Goal: Task Accomplishment & Management: Complete application form

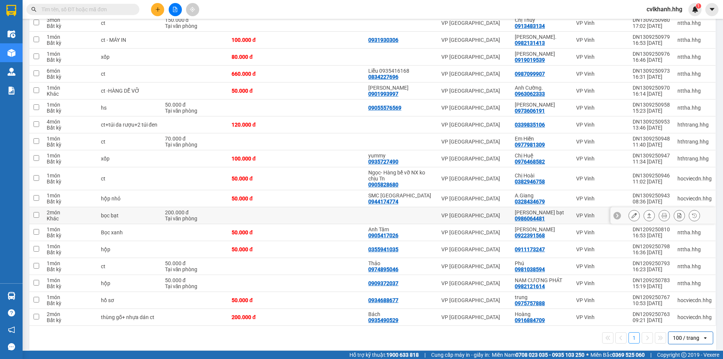
scroll to position [238, 0]
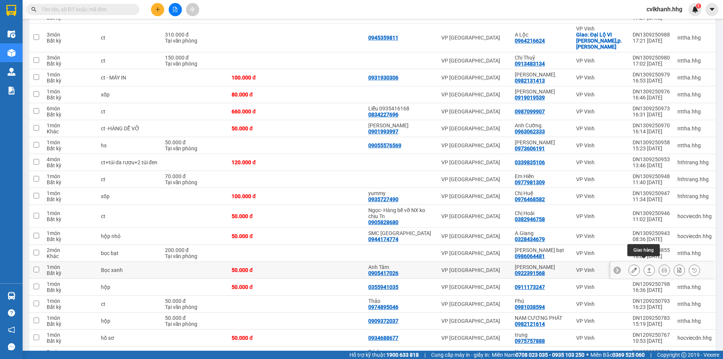
click at [644, 264] on button at bounding box center [649, 269] width 11 height 13
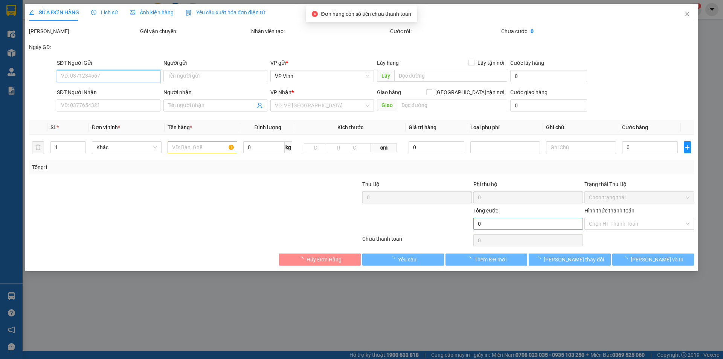
type input "0905417026"
type input "Anh Tâm"
type input "0922391568"
type input "[PERSON_NAME]"
type input "50.000"
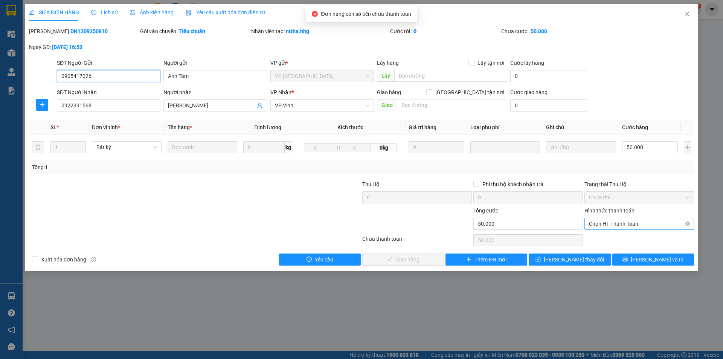
click at [636, 221] on span "Chọn HT Thanh Toán" at bounding box center [639, 223] width 100 height 11
click at [604, 236] on div "Tại văn phòng" at bounding box center [639, 238] width 100 height 8
type input "0"
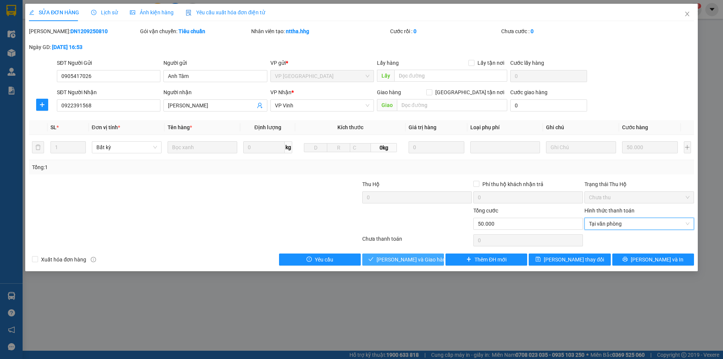
click at [396, 258] on span "[PERSON_NAME] và Giao hàng" at bounding box center [412, 259] width 72 height 8
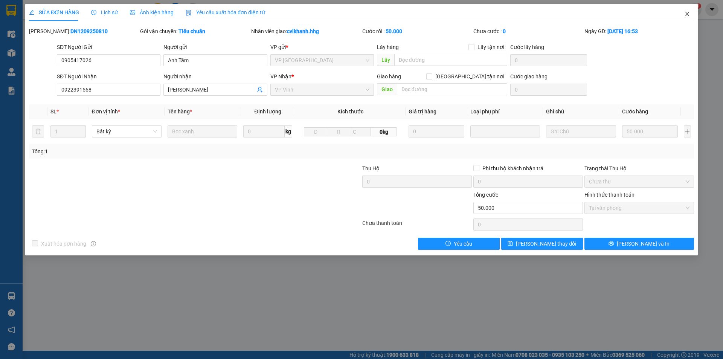
click at [689, 14] on icon "close" at bounding box center [687, 14] width 6 height 6
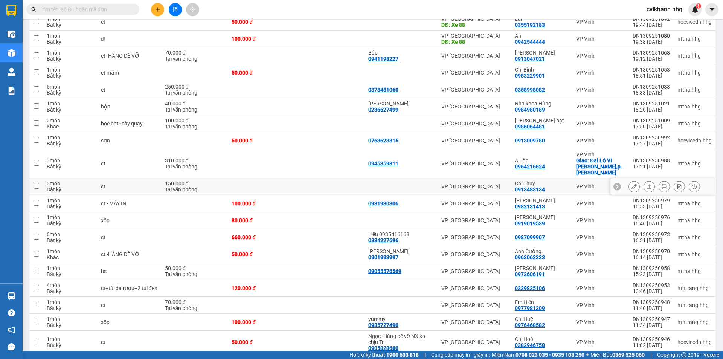
scroll to position [113, 0]
click at [628, 248] on button at bounding box center [633, 253] width 11 height 13
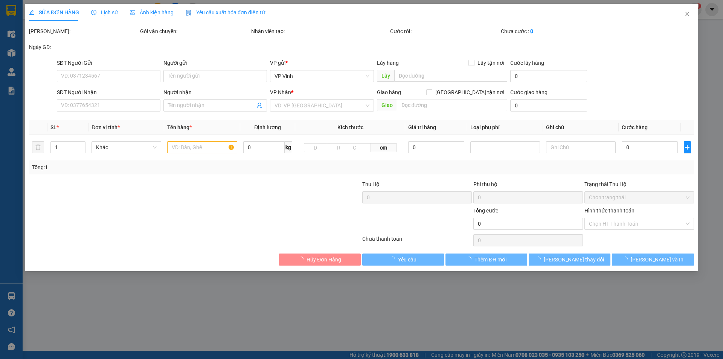
type input "0901993997"
type input "[PERSON_NAME]"
type input "0963062333"
type input "Anh Cường."
type input "50.000"
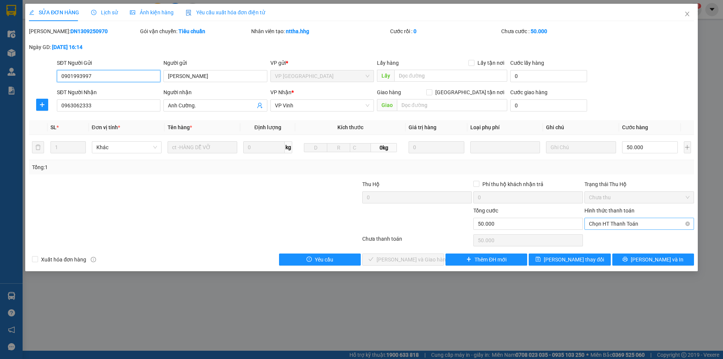
click at [611, 225] on span "Chọn HT Thanh Toán" at bounding box center [639, 223] width 100 height 11
click at [611, 236] on div "Tại văn phòng" at bounding box center [639, 238] width 100 height 8
type input "0"
click at [437, 260] on button "[PERSON_NAME] và Giao hàng" at bounding box center [403, 259] width 82 height 12
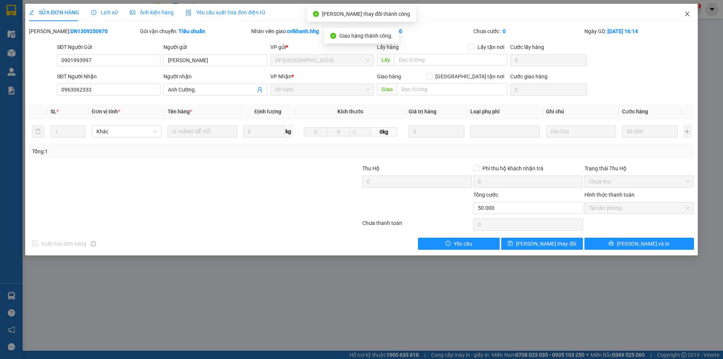
click at [688, 14] on icon "close" at bounding box center [687, 14] width 6 height 6
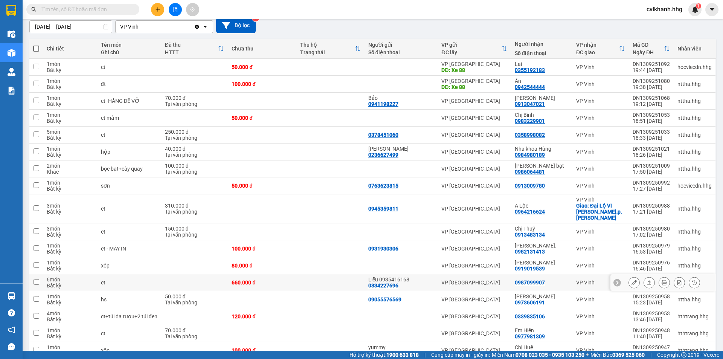
scroll to position [54, 0]
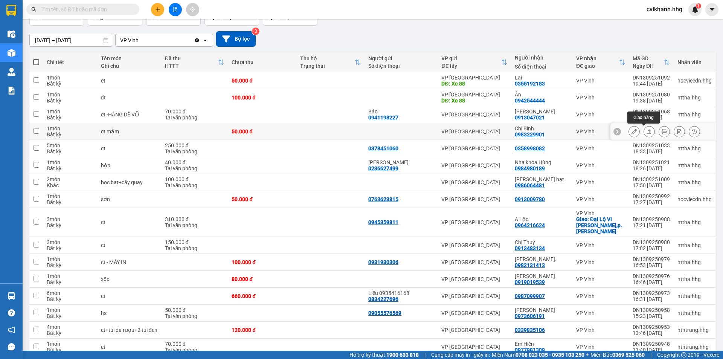
click at [647, 129] on button at bounding box center [649, 131] width 11 height 13
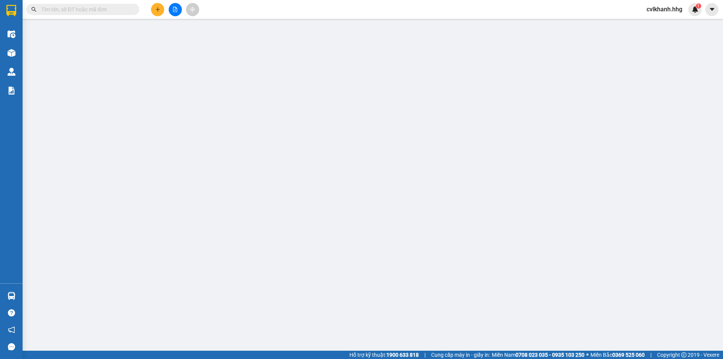
type input "0983229901"
type input "Chị Bình"
type input "50.000"
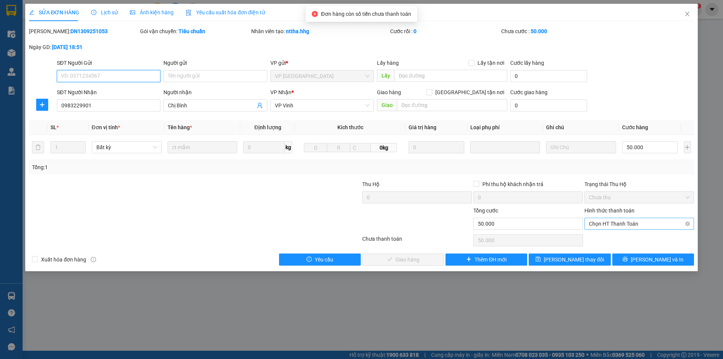
click at [618, 222] on span "Chọn HT Thanh Toán" at bounding box center [639, 223] width 100 height 11
click at [610, 232] on div "Total Paid Fee 0 Total UnPaid Fee 50.000 Cash Collection Total Fee Mã ĐH: DN130…" at bounding box center [361, 146] width 665 height 238
click at [609, 223] on span "Chọn HT Thanh Toán" at bounding box center [639, 223] width 100 height 11
click at [604, 239] on div "Tại văn phòng" at bounding box center [639, 238] width 100 height 8
type input "0"
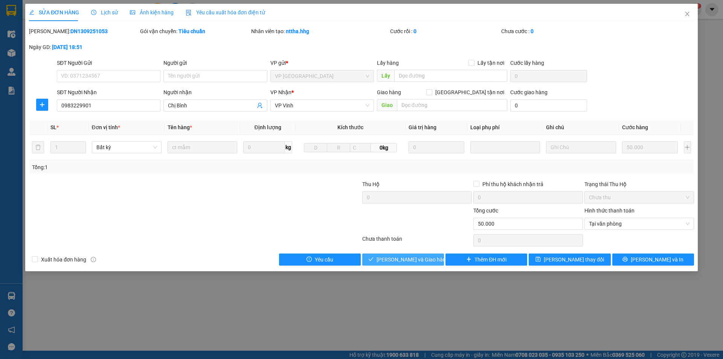
click at [409, 262] on span "[PERSON_NAME] và Giao hàng" at bounding box center [412, 259] width 72 height 8
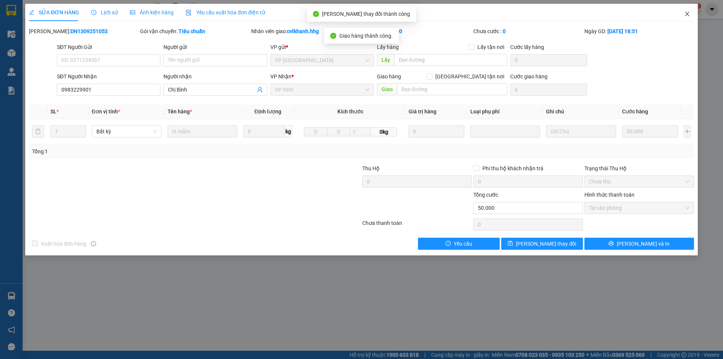
click at [685, 13] on icon "close" at bounding box center [687, 14] width 6 height 6
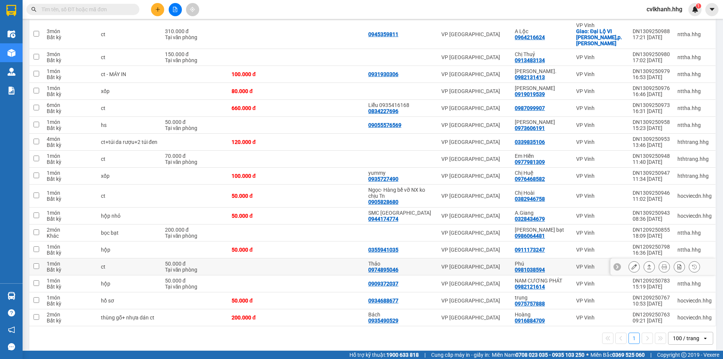
scroll to position [225, 0]
click at [674, 334] on div "100 / trang" at bounding box center [686, 338] width 26 height 8
click at [676, 313] on span "100 / trang" at bounding box center [682, 315] width 29 height 8
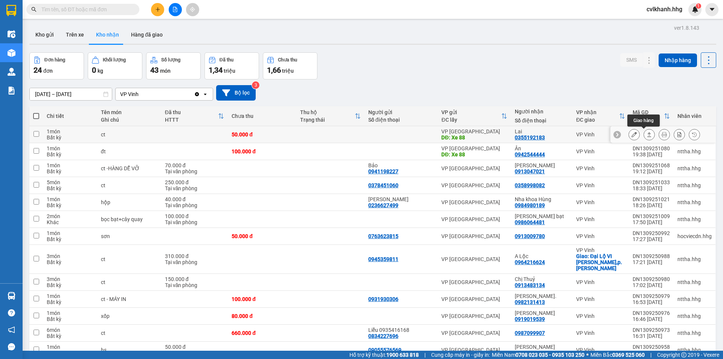
click at [647, 135] on button at bounding box center [649, 134] width 11 height 13
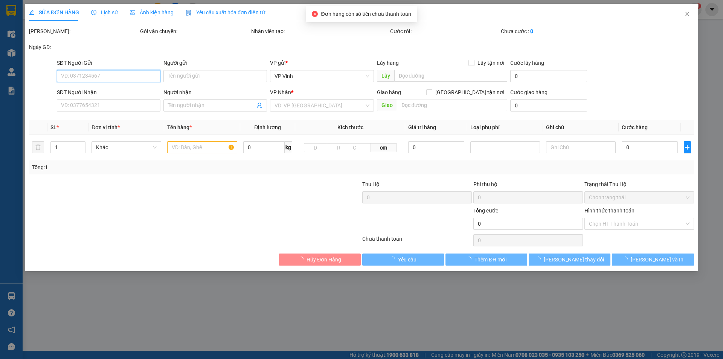
type input "Xe 88"
type input "0355192183"
type input "Lai"
type input "50.000"
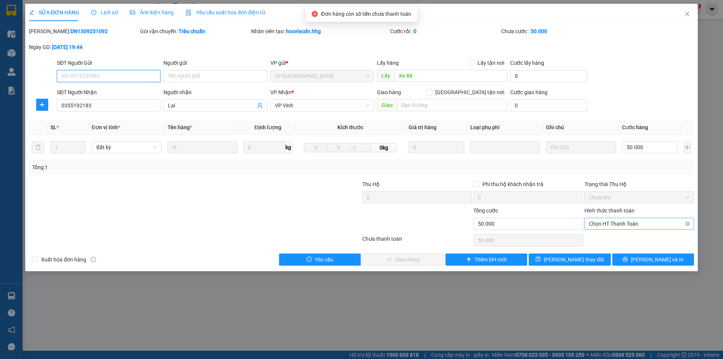
click at [601, 222] on span "Chọn HT Thanh Toán" at bounding box center [639, 223] width 100 height 11
click at [595, 238] on div "Tại văn phòng" at bounding box center [639, 238] width 100 height 8
type input "0"
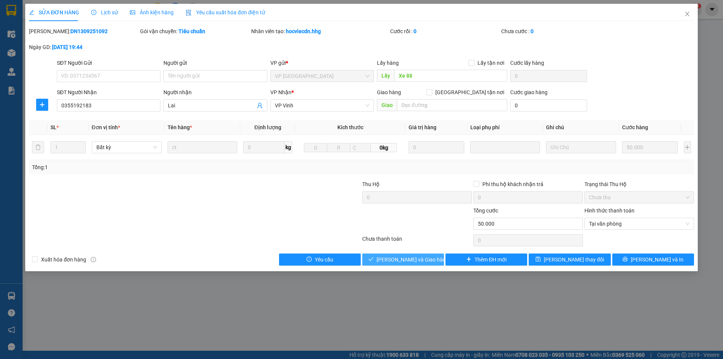
click at [423, 259] on span "[PERSON_NAME] và Giao hàng" at bounding box center [412, 259] width 72 height 8
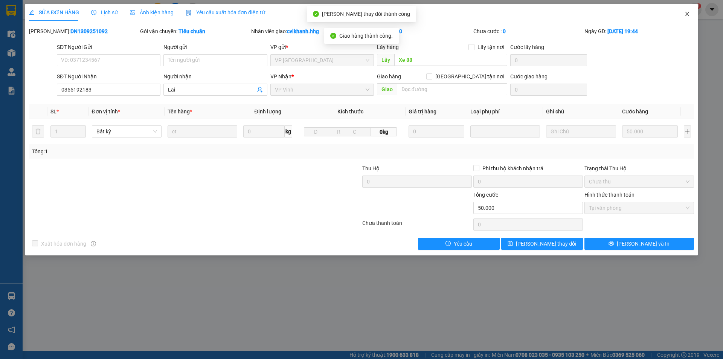
click at [688, 13] on icon "close" at bounding box center [687, 14] width 6 height 6
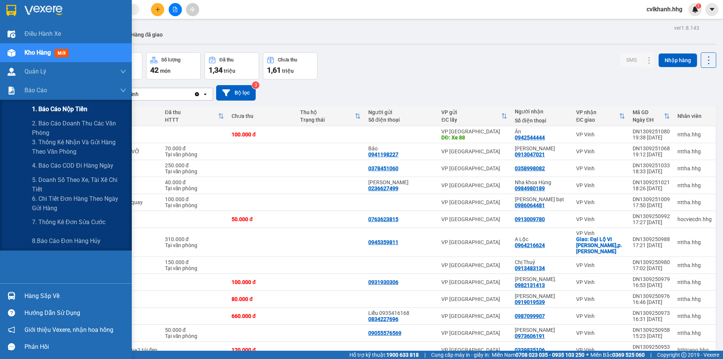
click at [59, 111] on span "1. Báo cáo nộp tiền" at bounding box center [59, 108] width 55 height 9
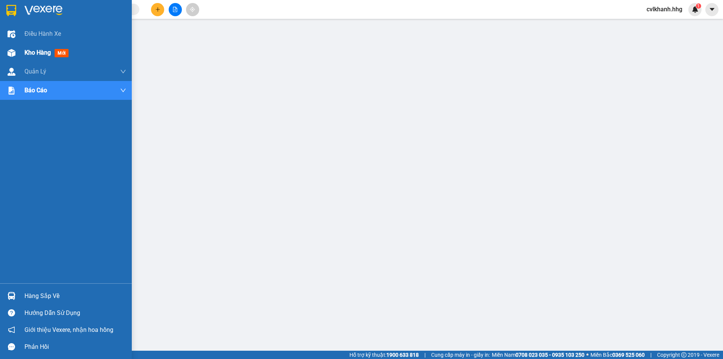
click at [24, 47] on div "Kho hàng mới" at bounding box center [75, 52] width 102 height 19
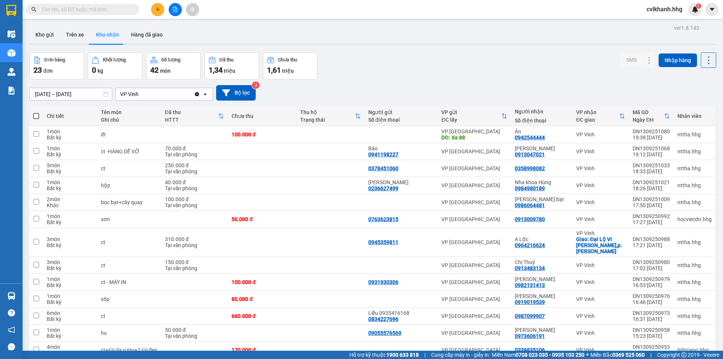
click at [71, 13] on input "text" at bounding box center [85, 9] width 89 height 8
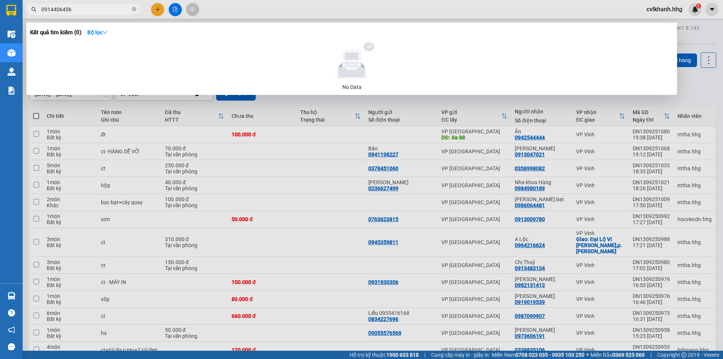
drag, startPoint x: 91, startPoint y: 8, endPoint x: 33, endPoint y: 17, distance: 58.7
click at [33, 16] on div "Kết quả tìm kiếm ( 0 ) Bộ lọc No Data 0914406456" at bounding box center [73, 9] width 147 height 13
type input "0914406456"
click at [293, 158] on div at bounding box center [361, 179] width 723 height 359
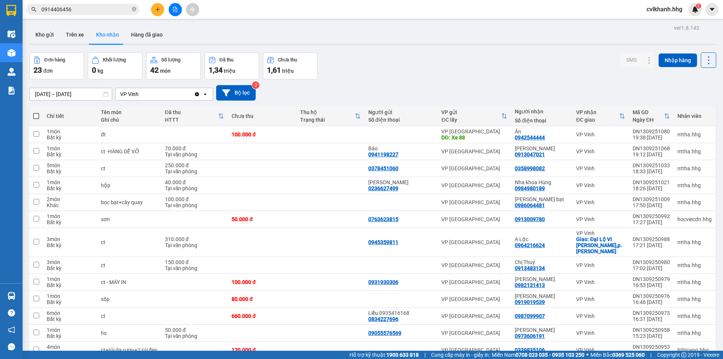
click at [97, 31] on button "Kho nhận" at bounding box center [107, 35] width 35 height 18
click at [90, 9] on input "0914406456" at bounding box center [85, 9] width 89 height 8
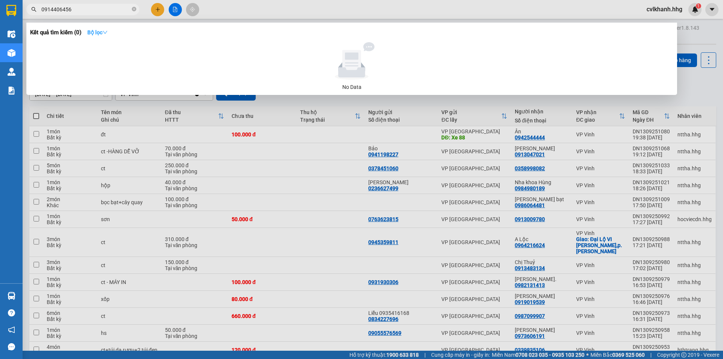
click at [107, 33] on icon "down" at bounding box center [104, 32] width 5 height 5
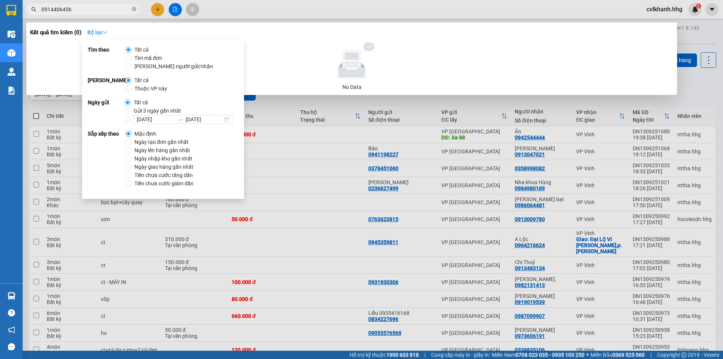
click at [107, 33] on icon "down" at bounding box center [104, 32] width 5 height 5
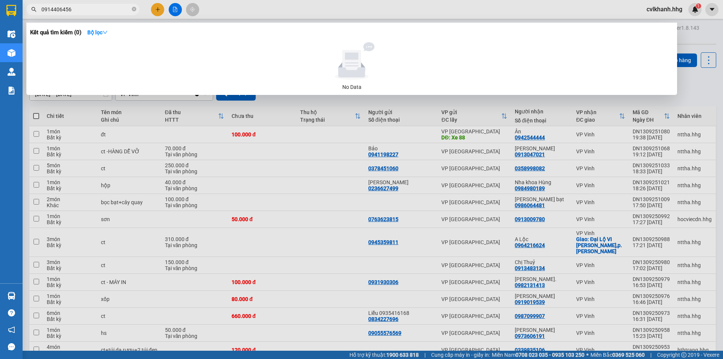
click at [290, 129] on div at bounding box center [361, 179] width 723 height 359
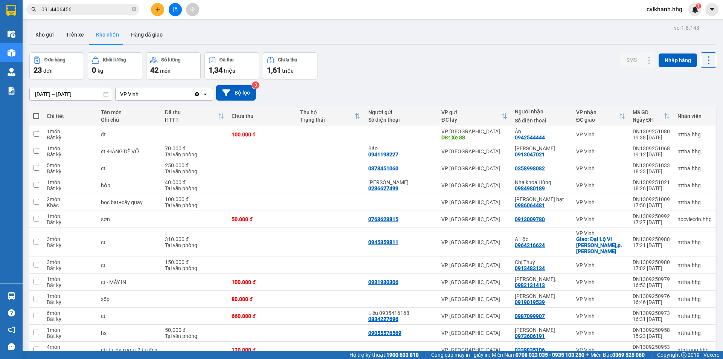
click at [64, 94] on input "[DATE] – [DATE]" at bounding box center [71, 94] width 82 height 12
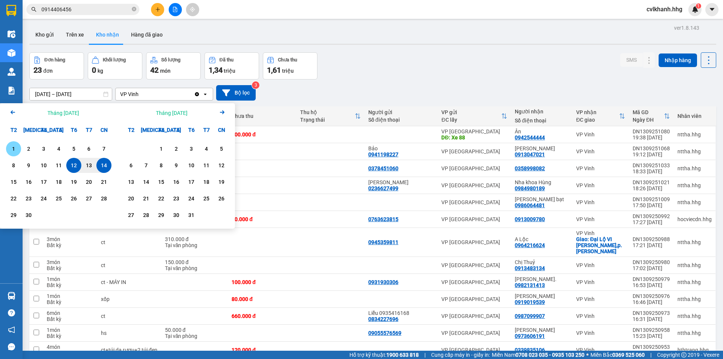
click at [14, 145] on div "1" at bounding box center [13, 148] width 11 height 9
click at [105, 161] on div "14" at bounding box center [103, 165] width 15 height 15
type input "[DATE] – [DATE]"
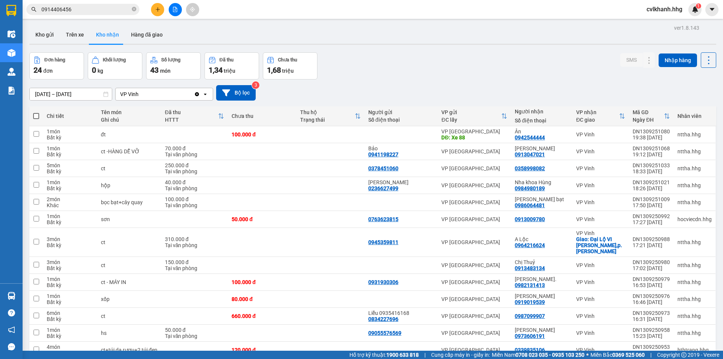
click at [97, 8] on input "0914406456" at bounding box center [85, 9] width 89 height 8
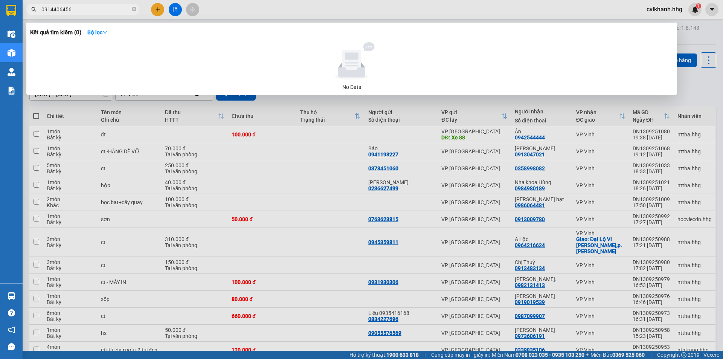
click at [97, 8] on input "0914406456" at bounding box center [85, 9] width 89 height 8
click at [289, 186] on div at bounding box center [361, 179] width 723 height 359
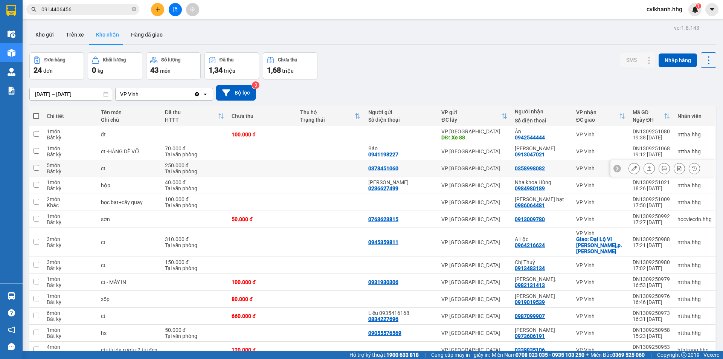
scroll to position [225, 0]
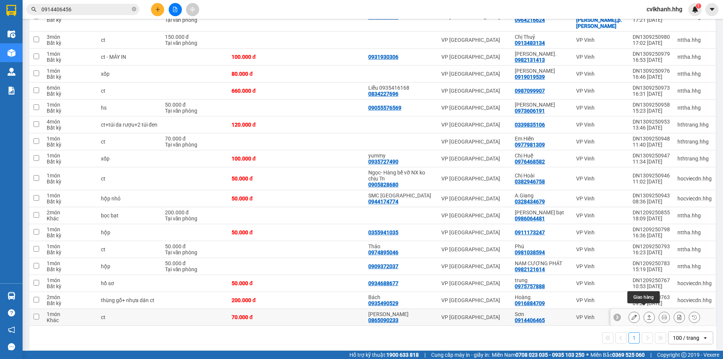
click at [646, 314] on icon at bounding box center [648, 316] width 5 height 5
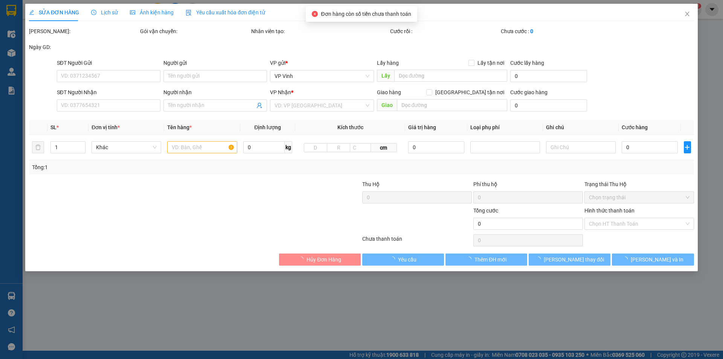
type input "0865090233"
type input "[PERSON_NAME]"
type input "0914406465"
type input "Sơn"
type input "70.000"
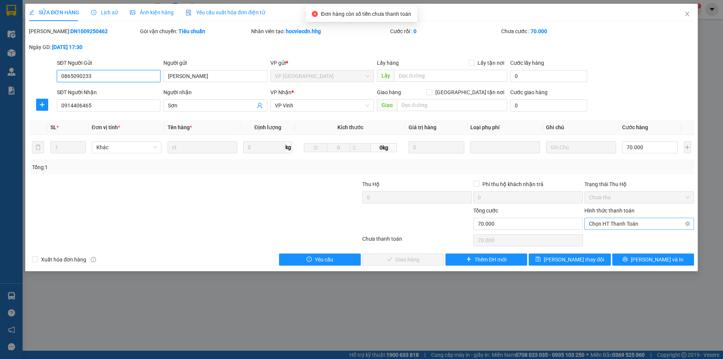
click at [621, 225] on span "Chọn HT Thanh Toán" at bounding box center [639, 223] width 100 height 11
click at [609, 237] on div "Tại văn phòng" at bounding box center [639, 238] width 100 height 8
type input "0"
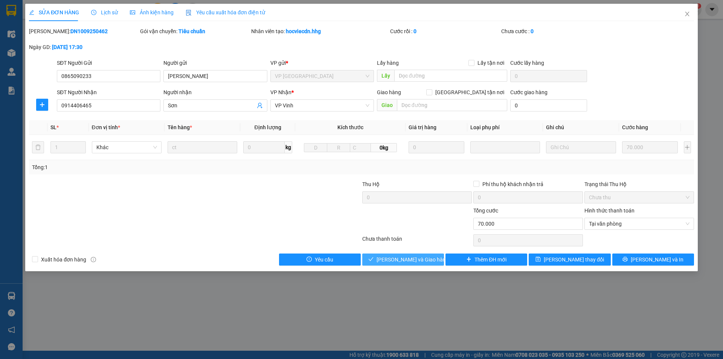
click at [410, 260] on span "[PERSON_NAME] và Giao hàng" at bounding box center [412, 259] width 72 height 8
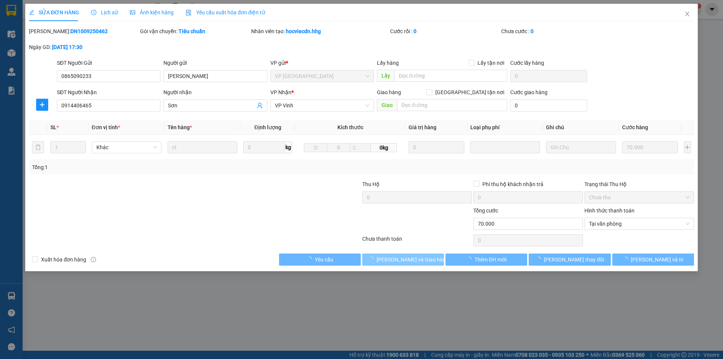
click at [410, 260] on span "[PERSON_NAME] và Giao hàng" at bounding box center [412, 259] width 72 height 8
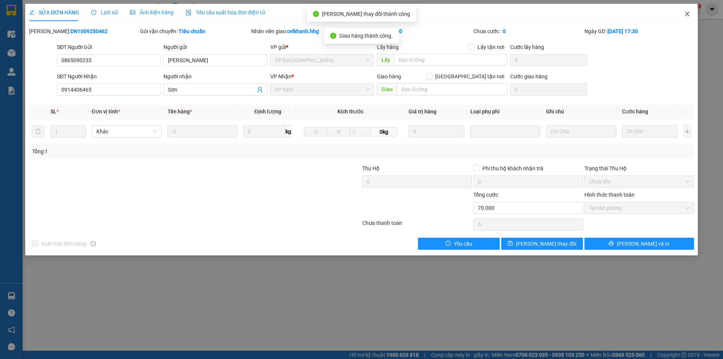
click at [687, 17] on span "Close" at bounding box center [686, 14] width 21 height 21
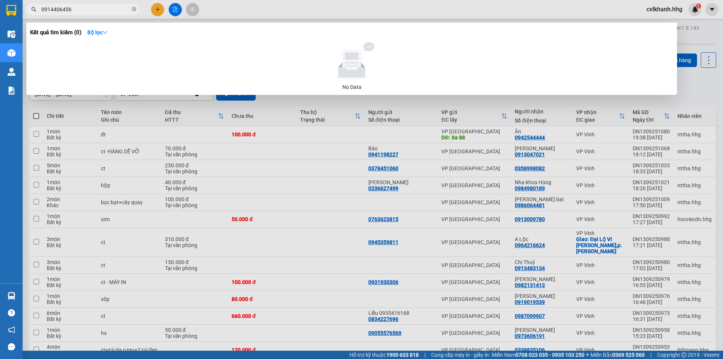
click at [79, 7] on input "0914406456" at bounding box center [85, 9] width 89 height 8
type input "0"
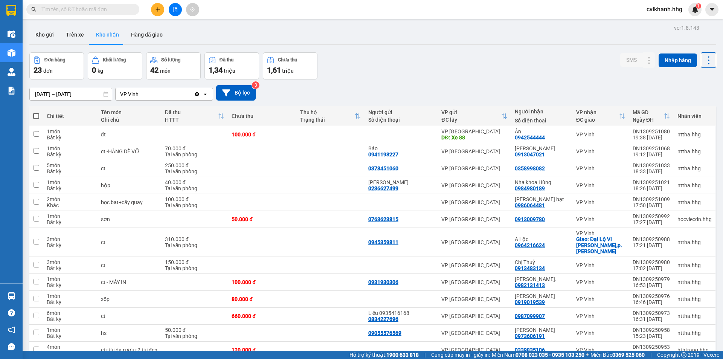
paste input "0914406456"
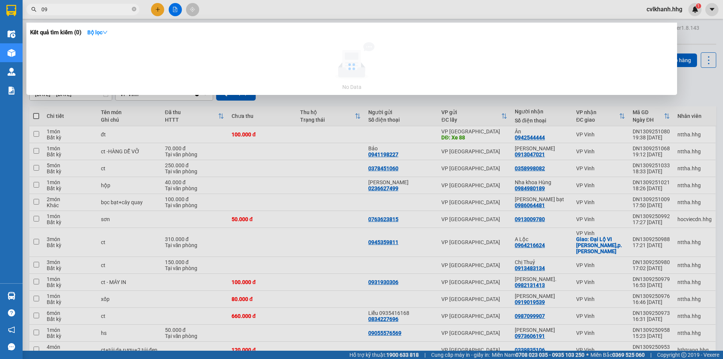
type input "0"
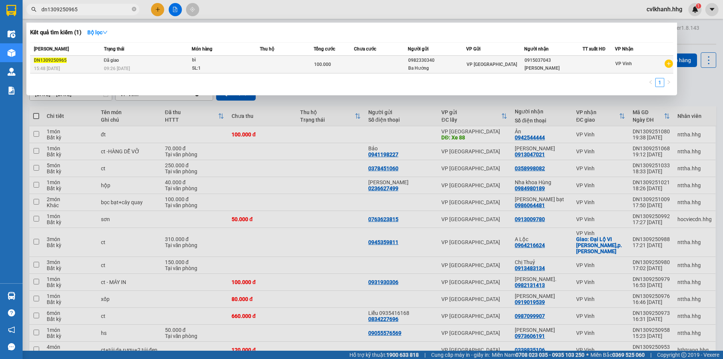
type input "dn1309250965"
click at [211, 56] on div "bì" at bounding box center [220, 60] width 56 height 8
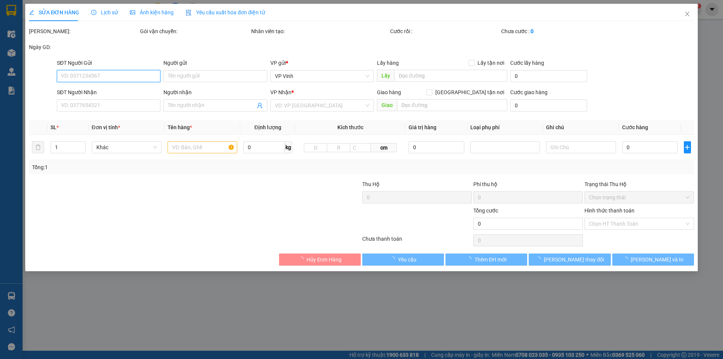
type input "0982330340"
type input "Ba Hướng"
type input "0915037043"
type input "[PERSON_NAME]"
type input "100.000"
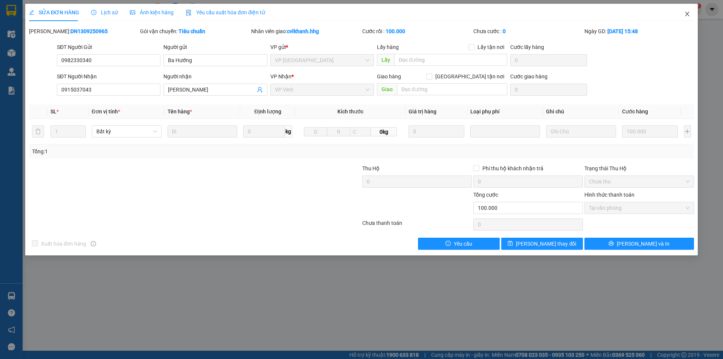
click at [688, 13] on icon "close" at bounding box center [687, 14] width 4 height 5
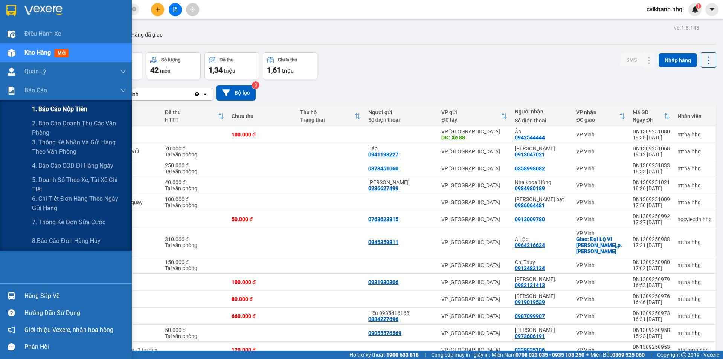
click at [56, 110] on span "1. Báo cáo nộp tiền" at bounding box center [59, 108] width 55 height 9
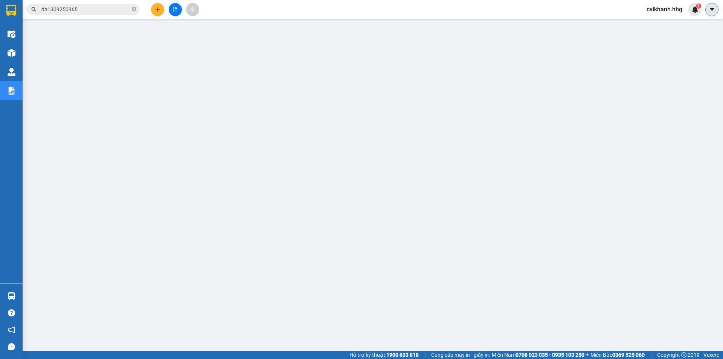
click at [717, 6] on button at bounding box center [711, 9] width 13 height 13
click at [658, 11] on span "cvlkhanh.hhg" at bounding box center [664, 9] width 48 height 9
click at [656, 26] on span "Đăng xuất" at bounding box center [667, 23] width 32 height 8
